Goal: Task Accomplishment & Management: Manage account settings

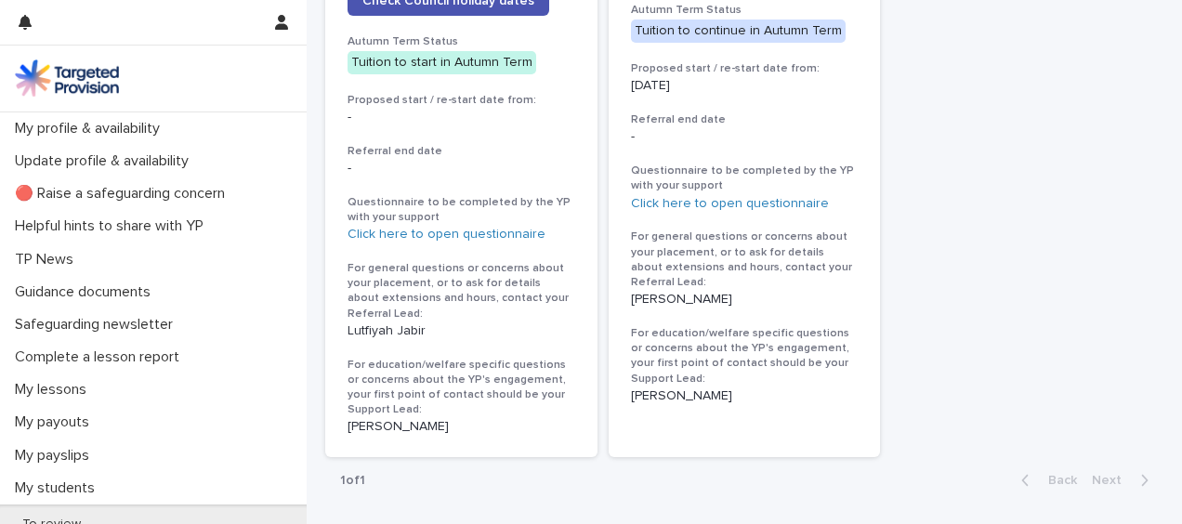
scroll to position [1158, 0]
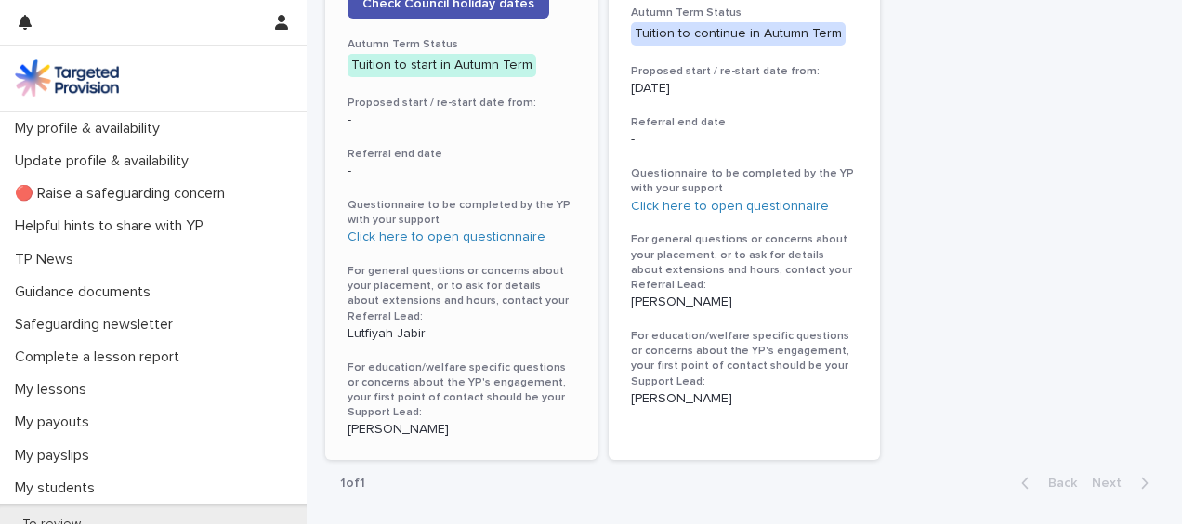
click at [402, 422] on p "[PERSON_NAME]" at bounding box center [461, 430] width 228 height 16
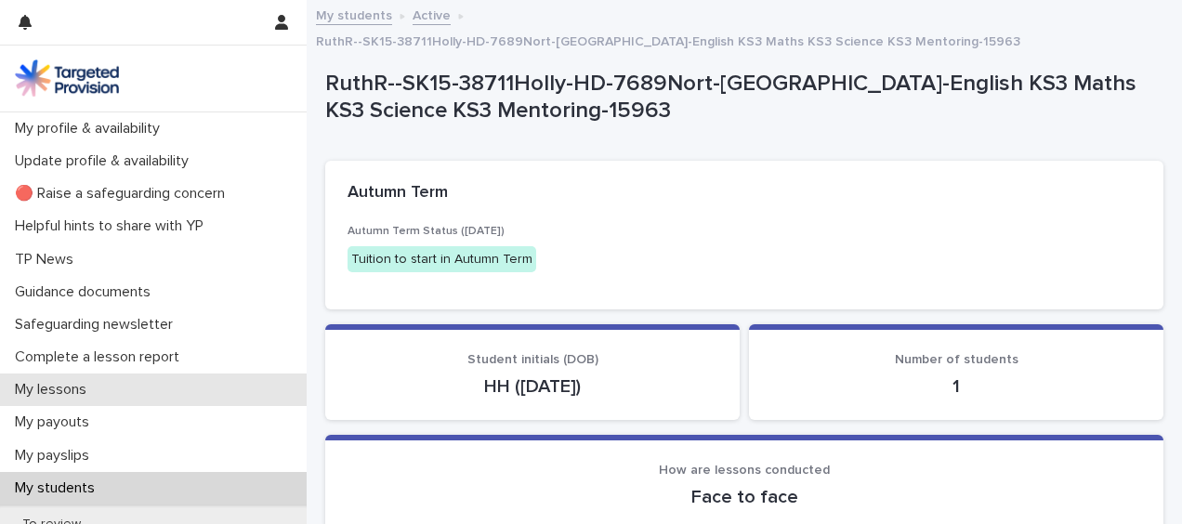
click at [69, 392] on p "My lessons" at bounding box center [54, 390] width 94 height 18
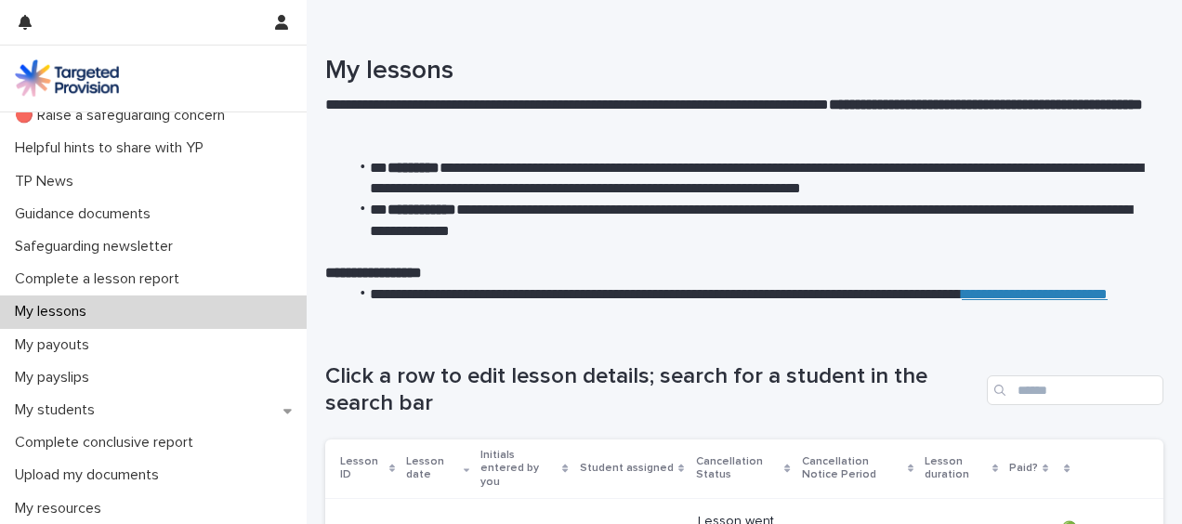
scroll to position [84, 0]
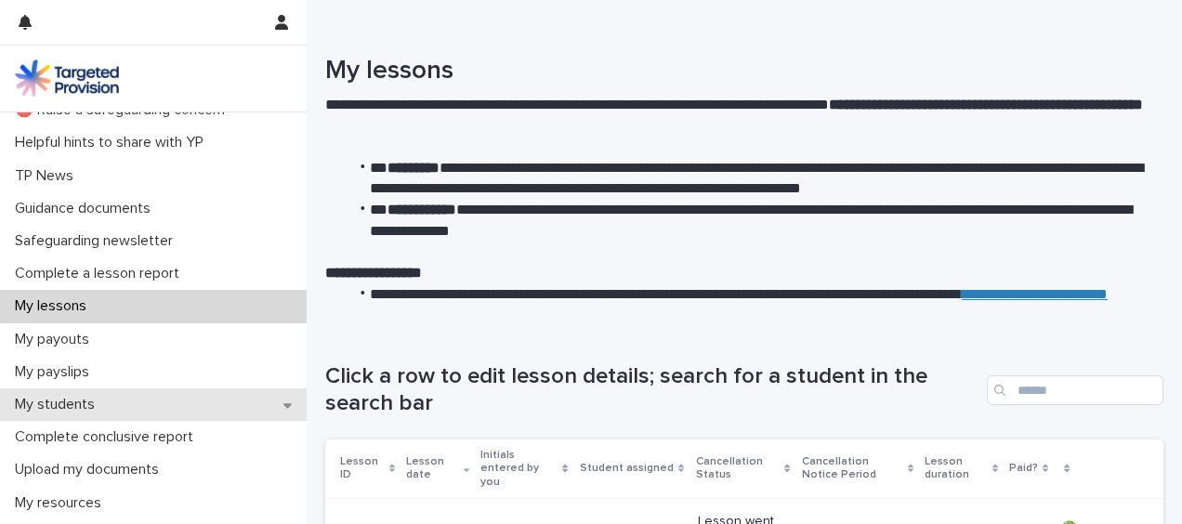
click at [84, 405] on p "My students" at bounding box center [58, 405] width 102 height 18
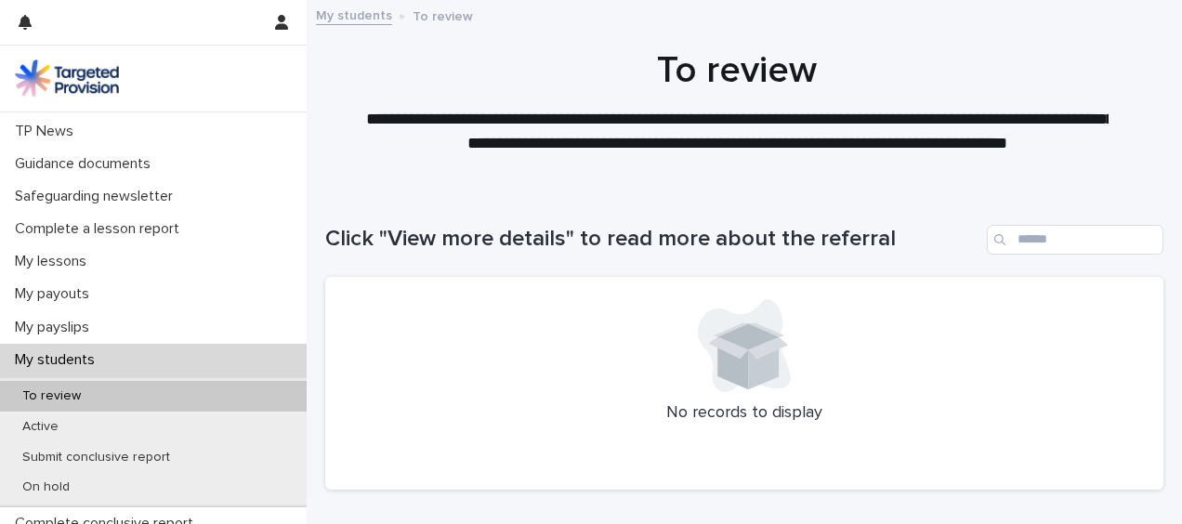
scroll to position [169, 0]
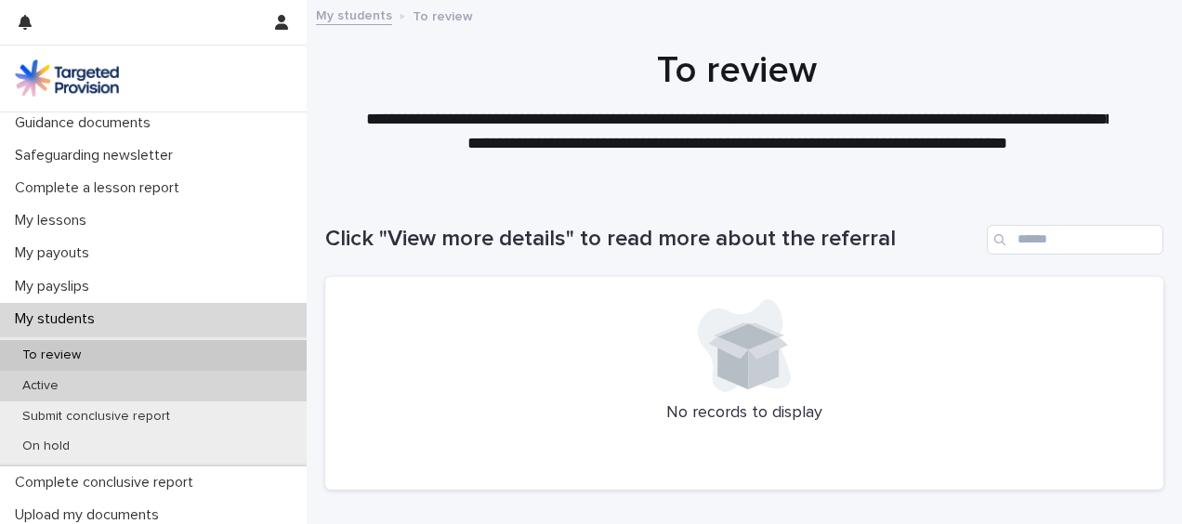
click at [40, 394] on div "Active" at bounding box center [153, 386] width 307 height 31
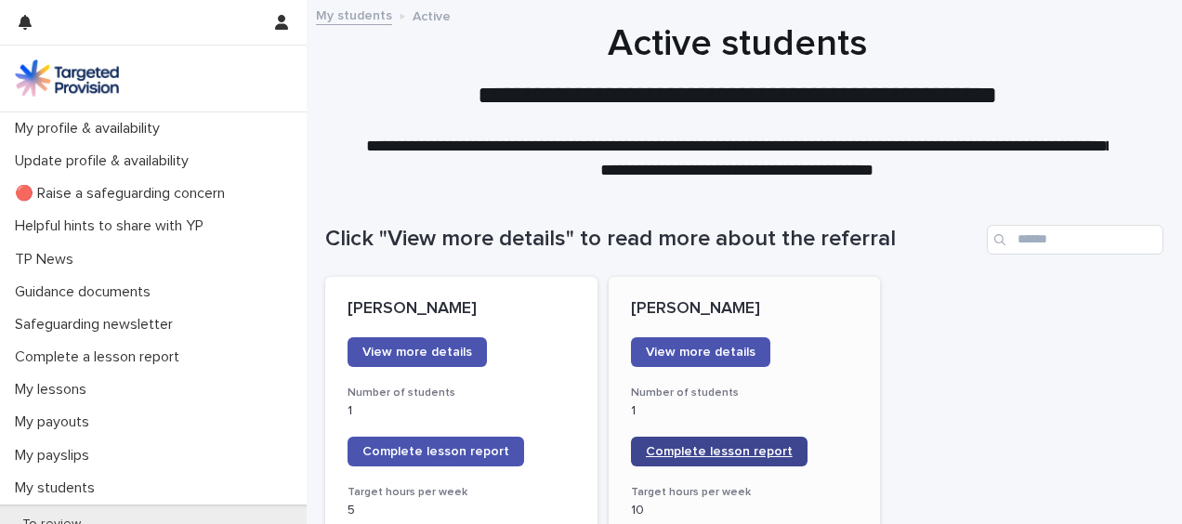
click at [721, 452] on span "Complete lesson report" at bounding box center [719, 451] width 147 height 13
